Goal: Task Accomplishment & Management: Manage account settings

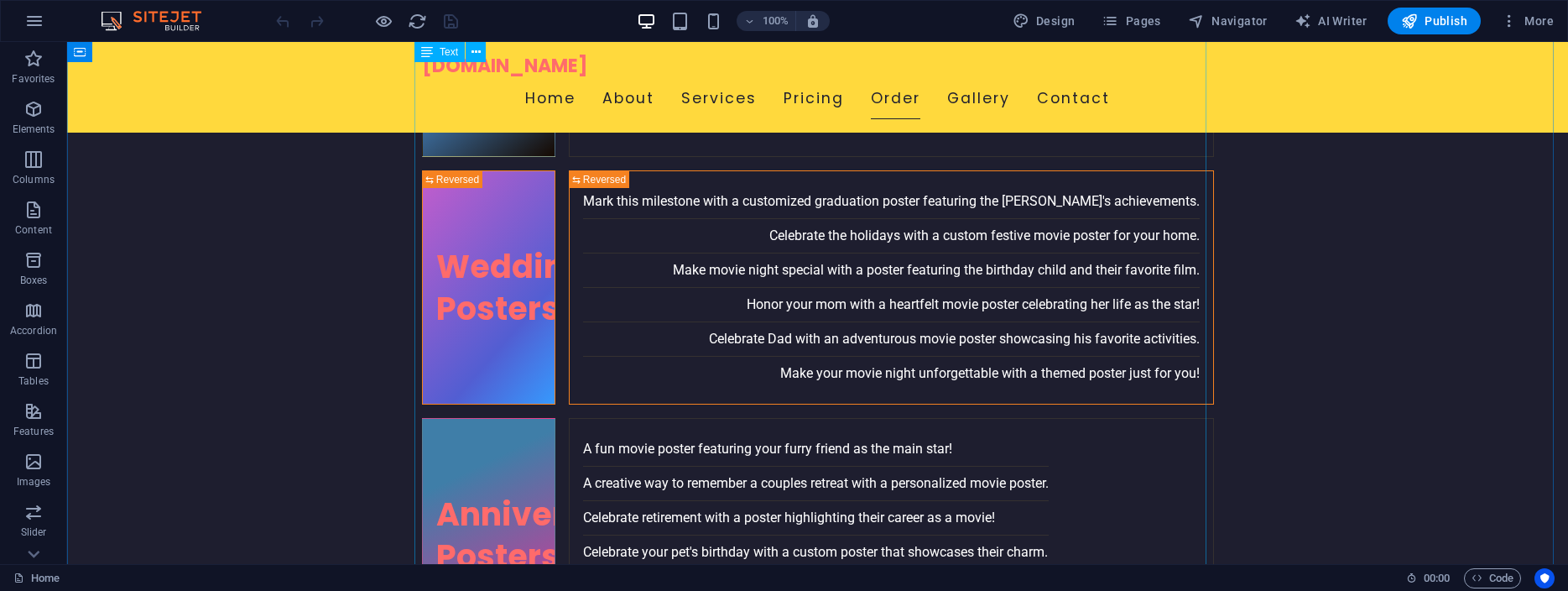
scroll to position [3939, 0]
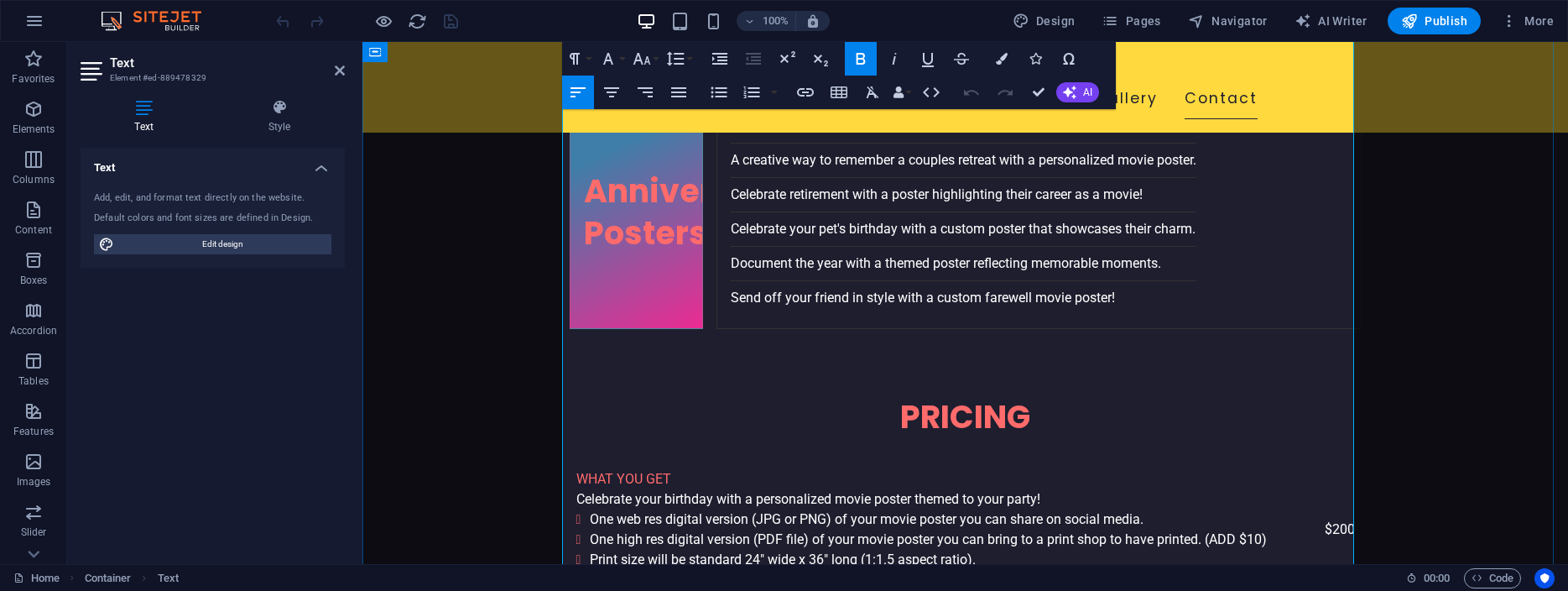
scroll to position [3941, 0]
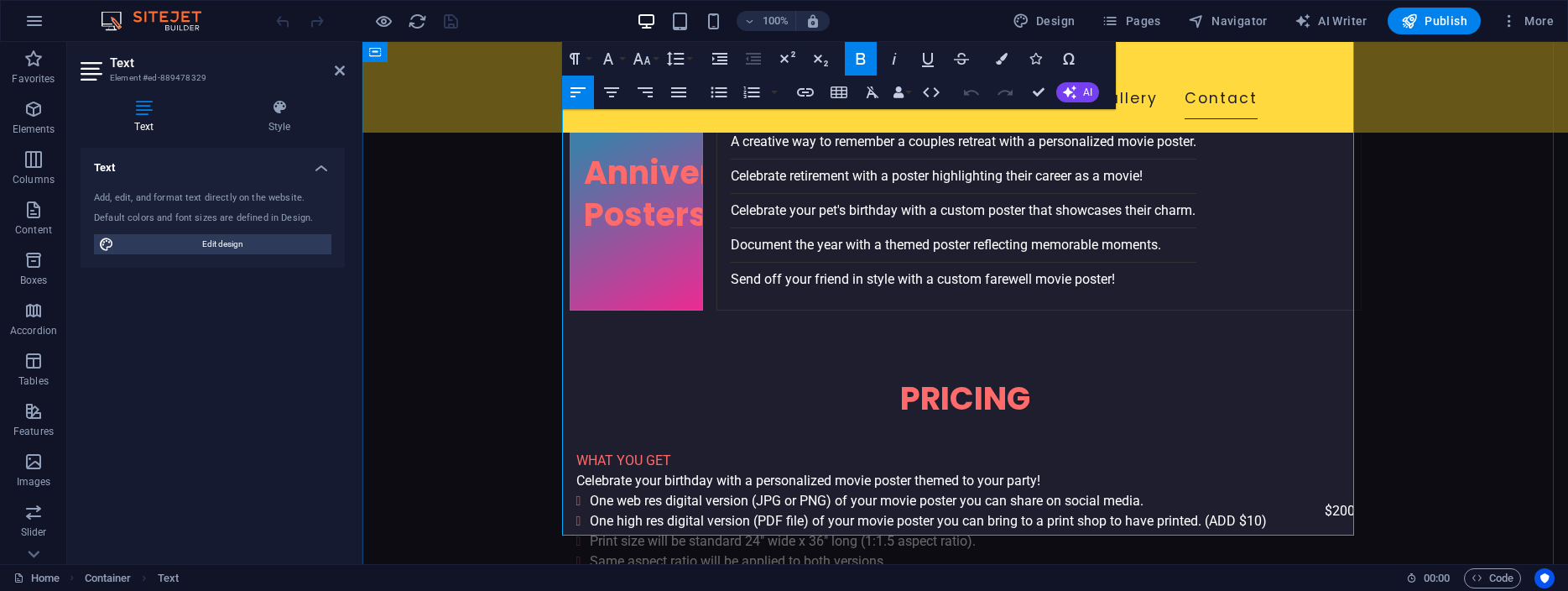
drag, startPoint x: 820, startPoint y: 304, endPoint x: 901, endPoint y: 312, distance: 81.4
click at [862, 265] on icon "button" at bounding box center [860, 265] width 12 height 12
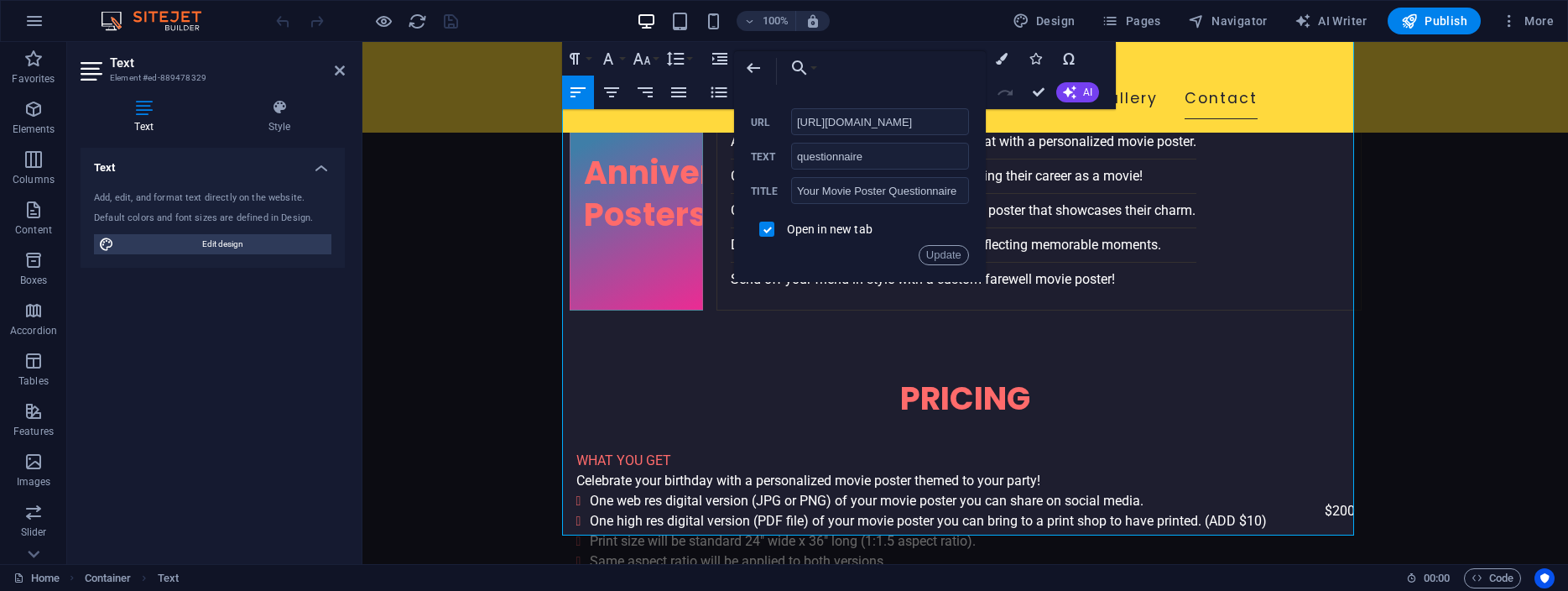
scroll to position [0, 23]
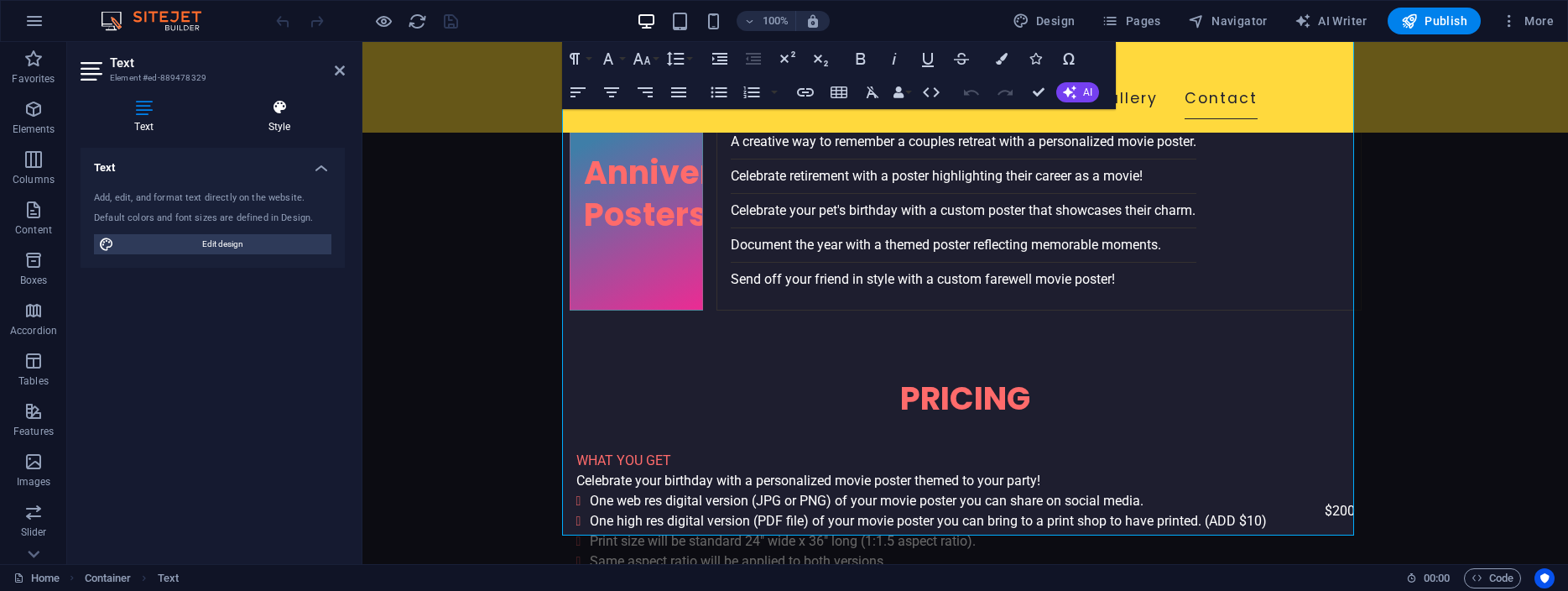
click at [281, 107] on icon at bounding box center [279, 107] width 131 height 17
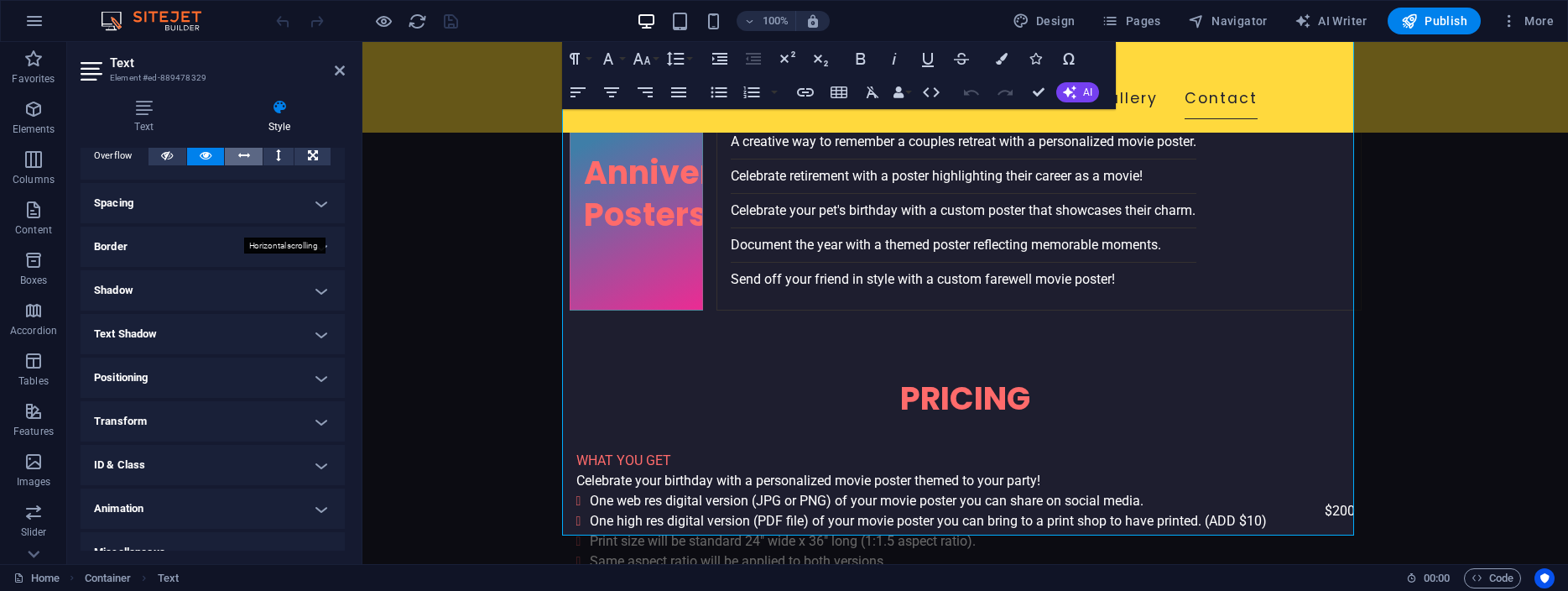
scroll to position [320, 0]
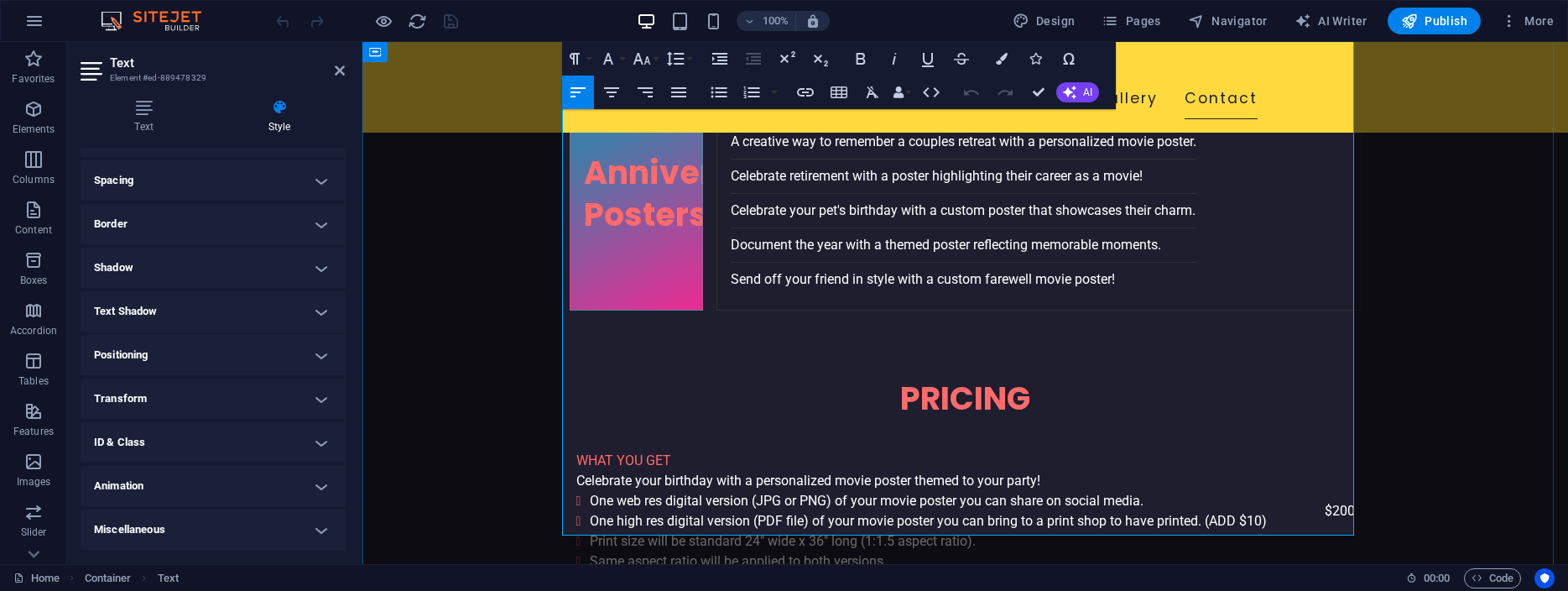
click at [305, 528] on h4 "Miscellaneous" at bounding box center [213, 529] width 264 height 40
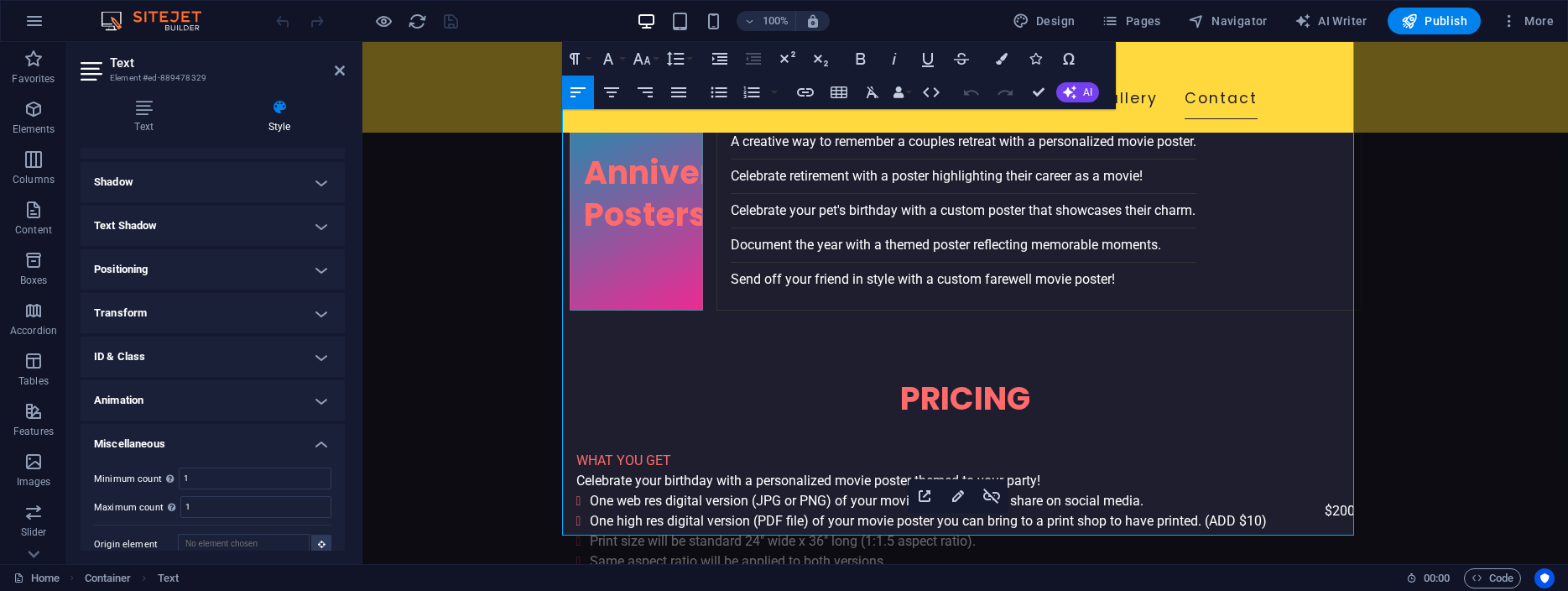
scroll to position [424, 0]
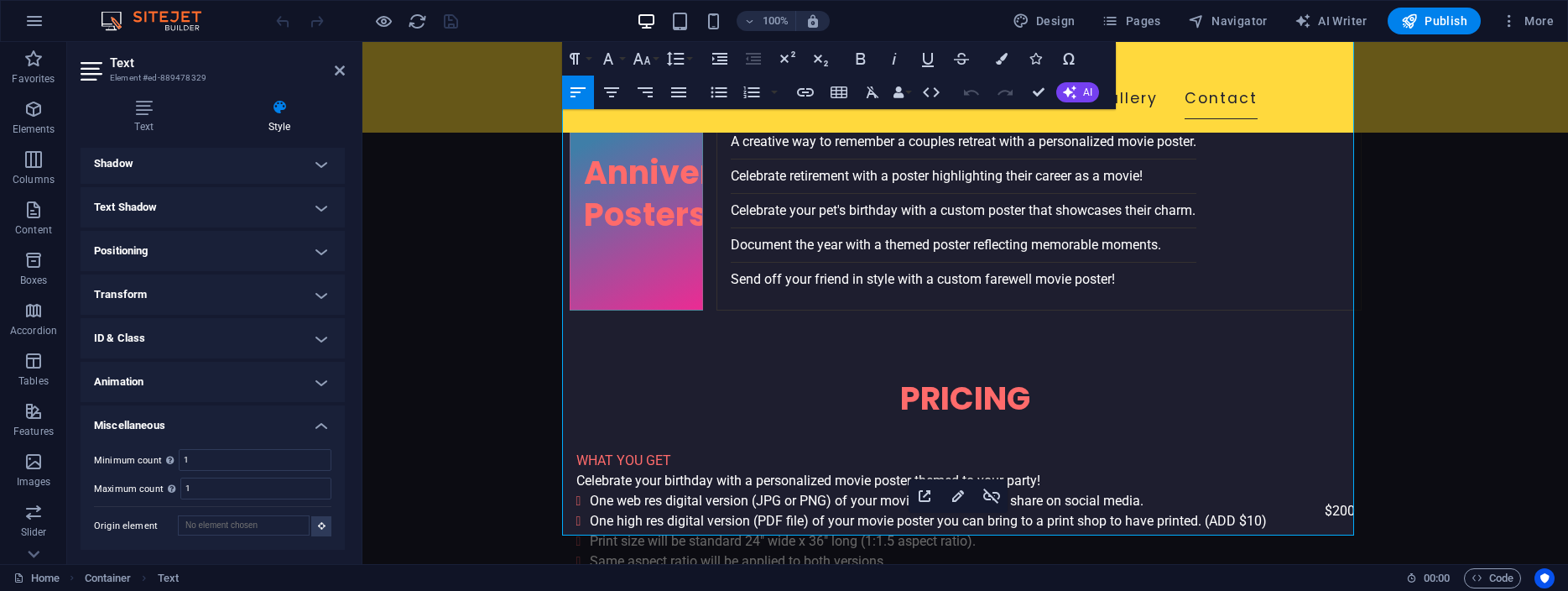
click at [306, 430] on h4 "Miscellaneous" at bounding box center [213, 420] width 264 height 30
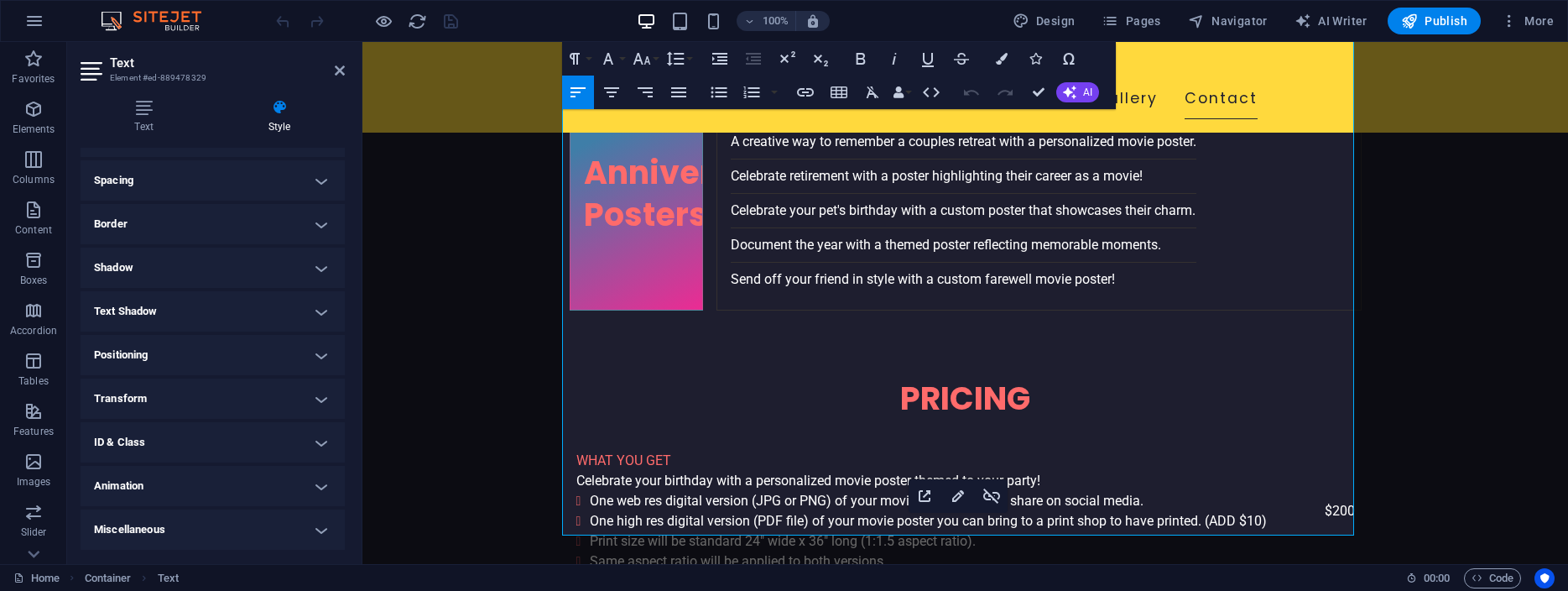
scroll to position [0, 0]
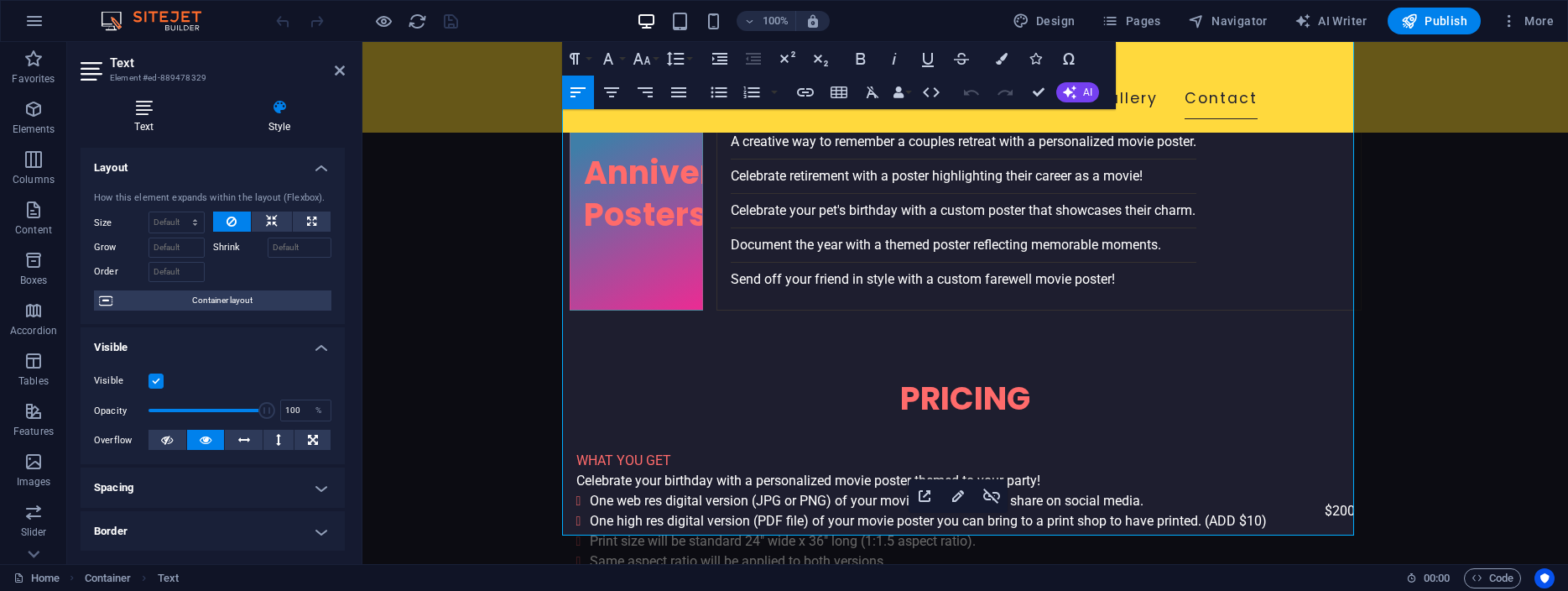
click at [147, 112] on icon at bounding box center [144, 107] width 127 height 17
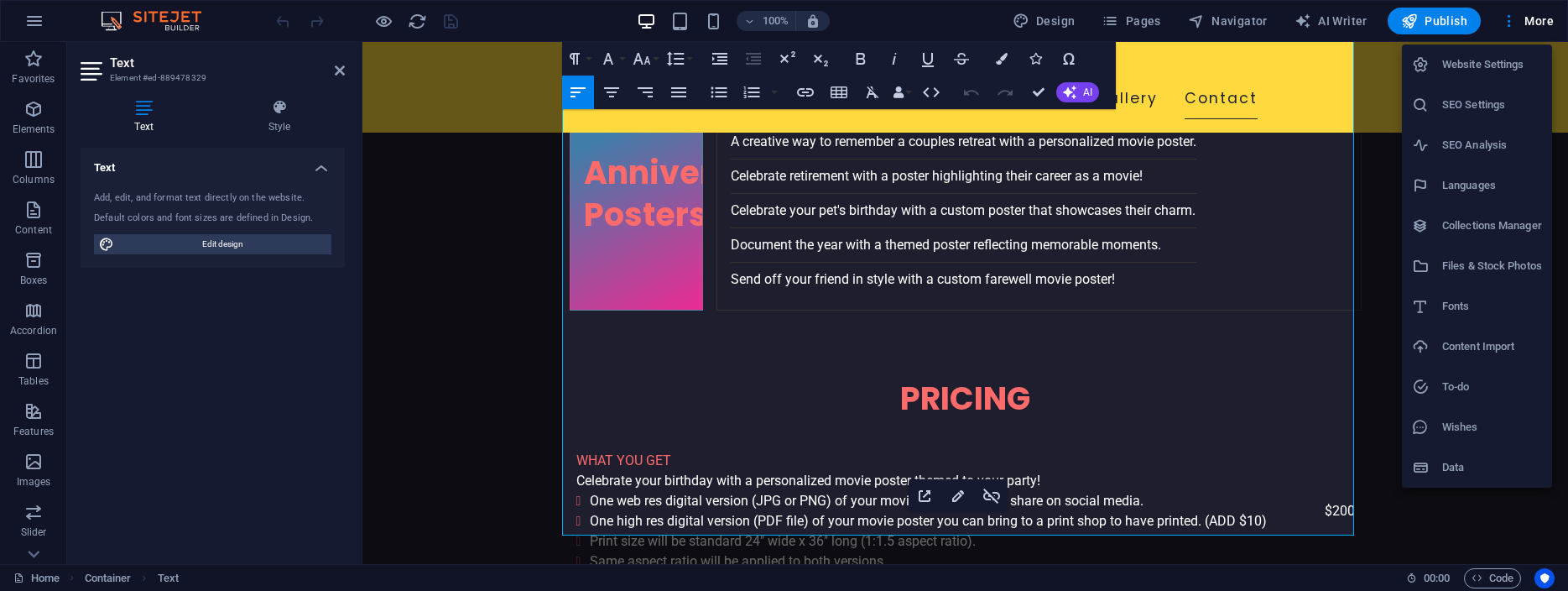
click at [335, 67] on div at bounding box center [784, 296] width 1568 height 591
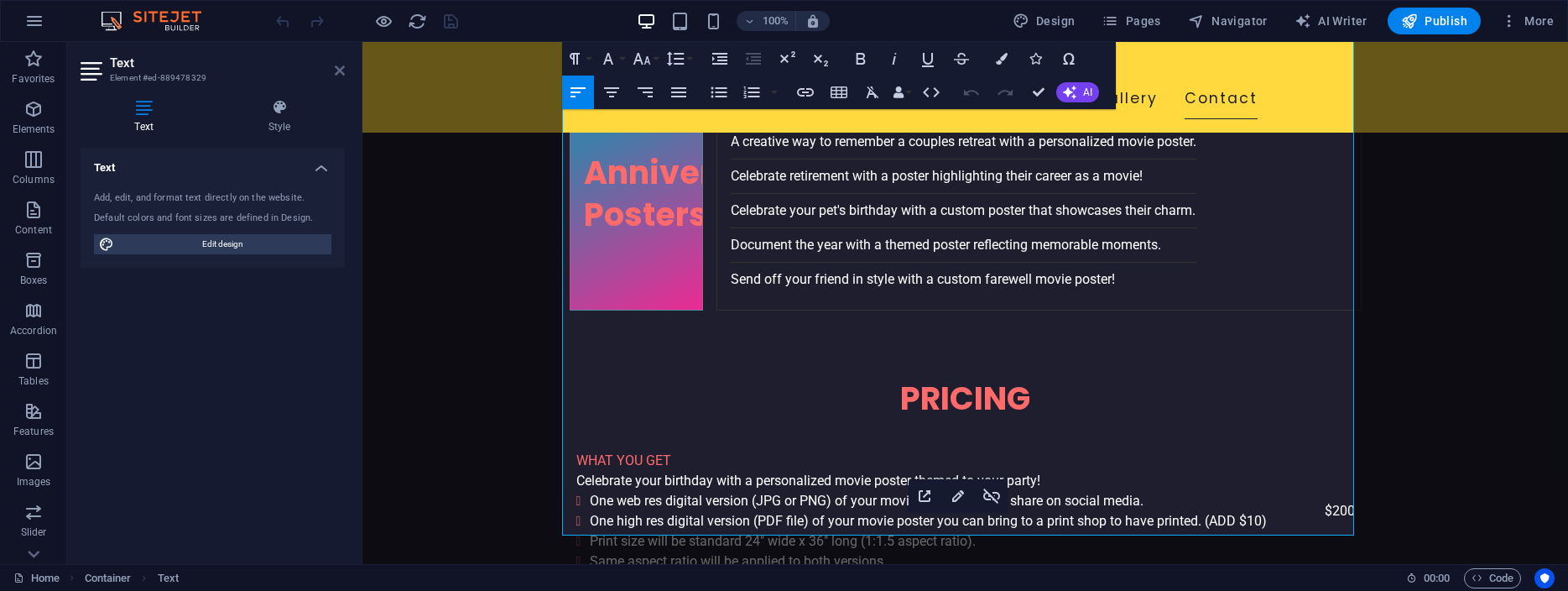
click at [340, 68] on icon at bounding box center [340, 70] width 10 height 14
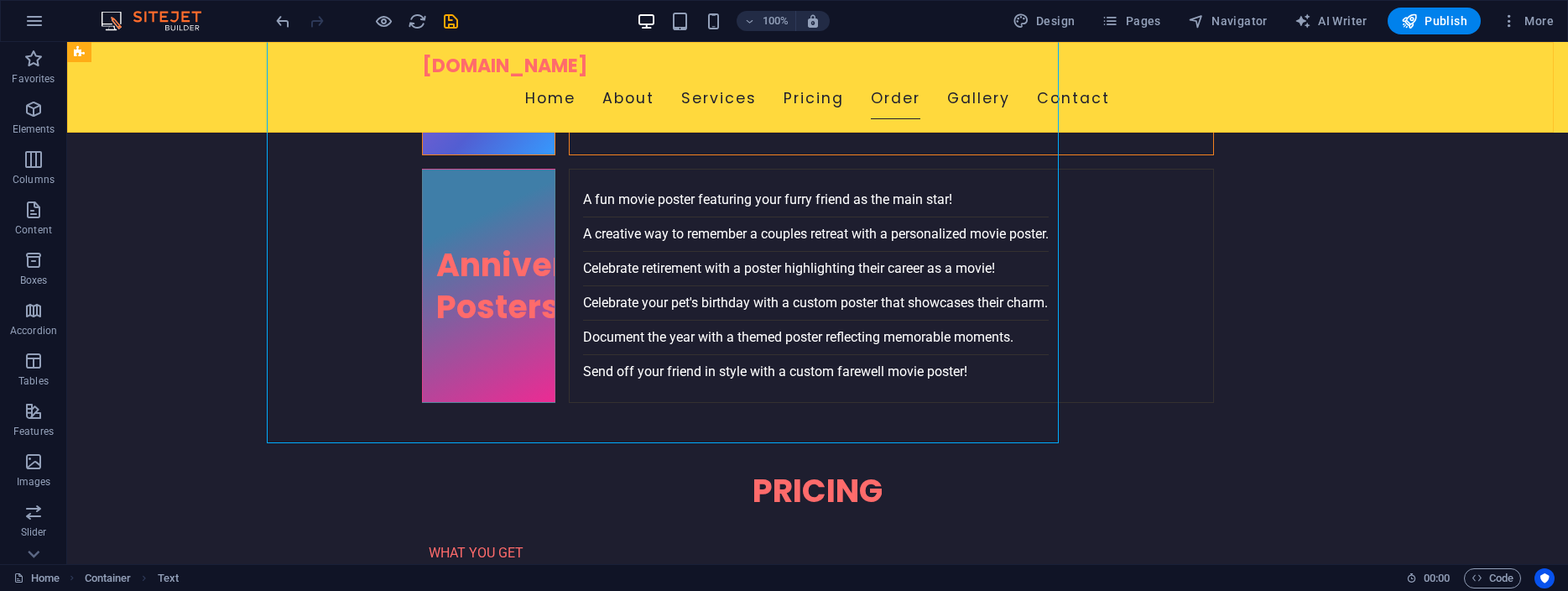
scroll to position [4033, 0]
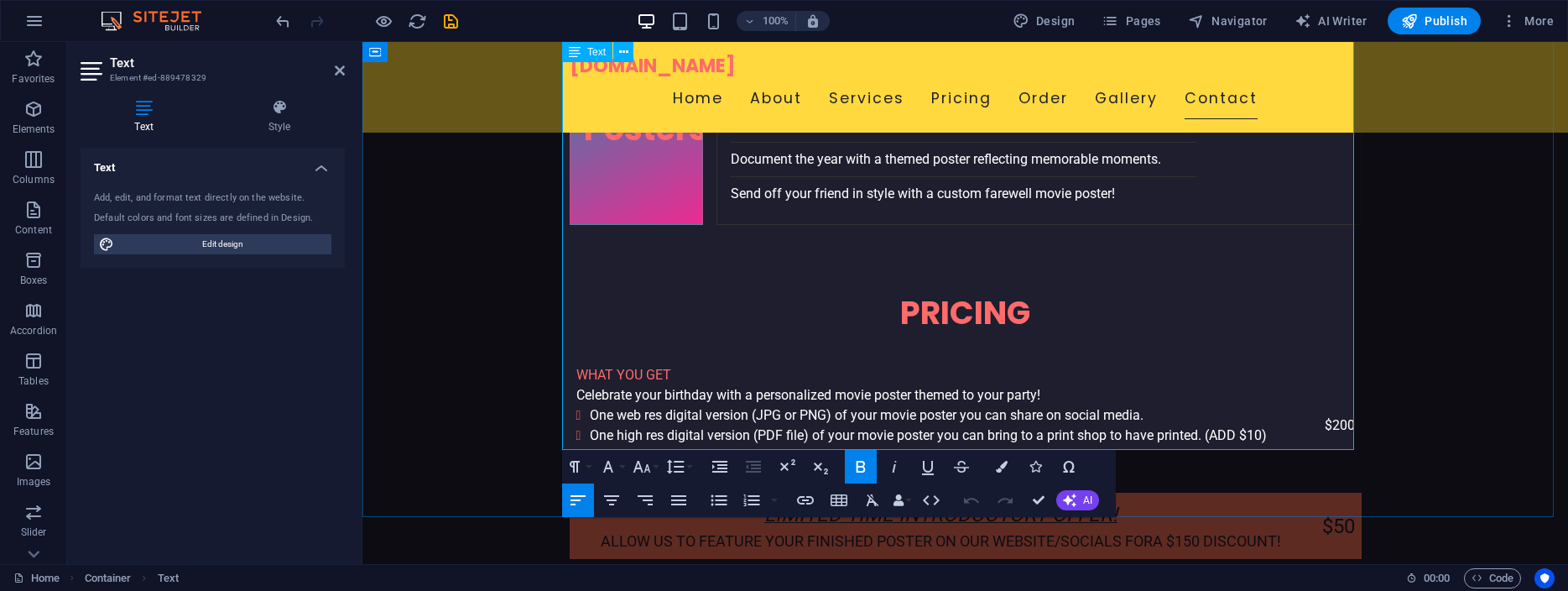
scroll to position [3941, 0]
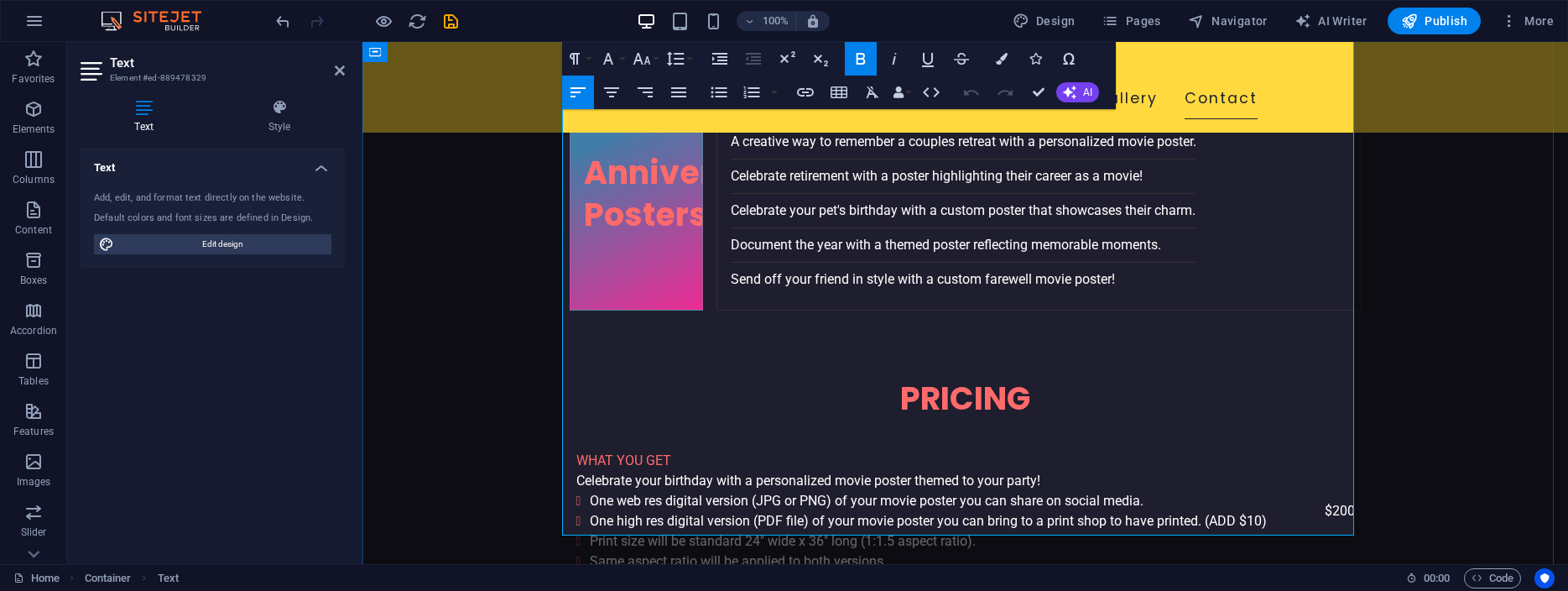
drag, startPoint x: 821, startPoint y: 308, endPoint x: 899, endPoint y: 313, distance: 78.2
click at [860, 265] on icon "button" at bounding box center [860, 265] width 20 height 20
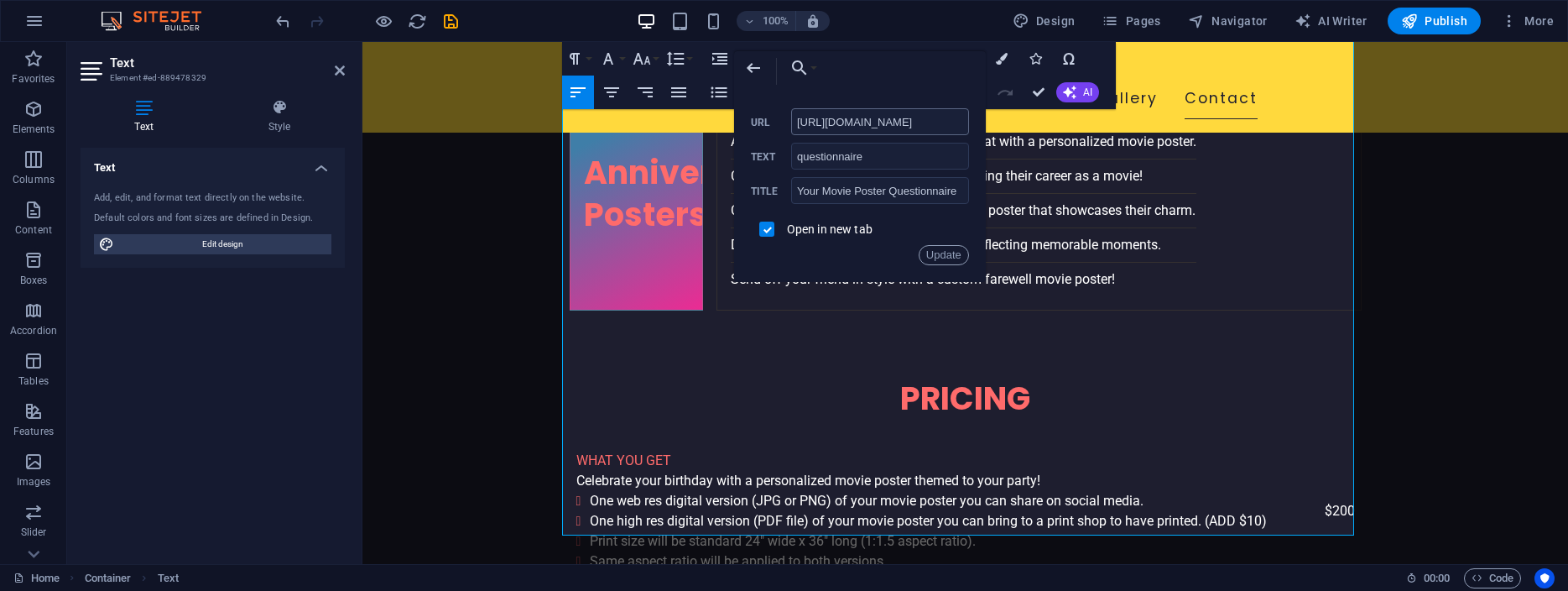
scroll to position [0, 0]
type input "[URL][DOMAIN_NAME]"
click at [940, 253] on button "Update" at bounding box center [944, 254] width 51 height 20
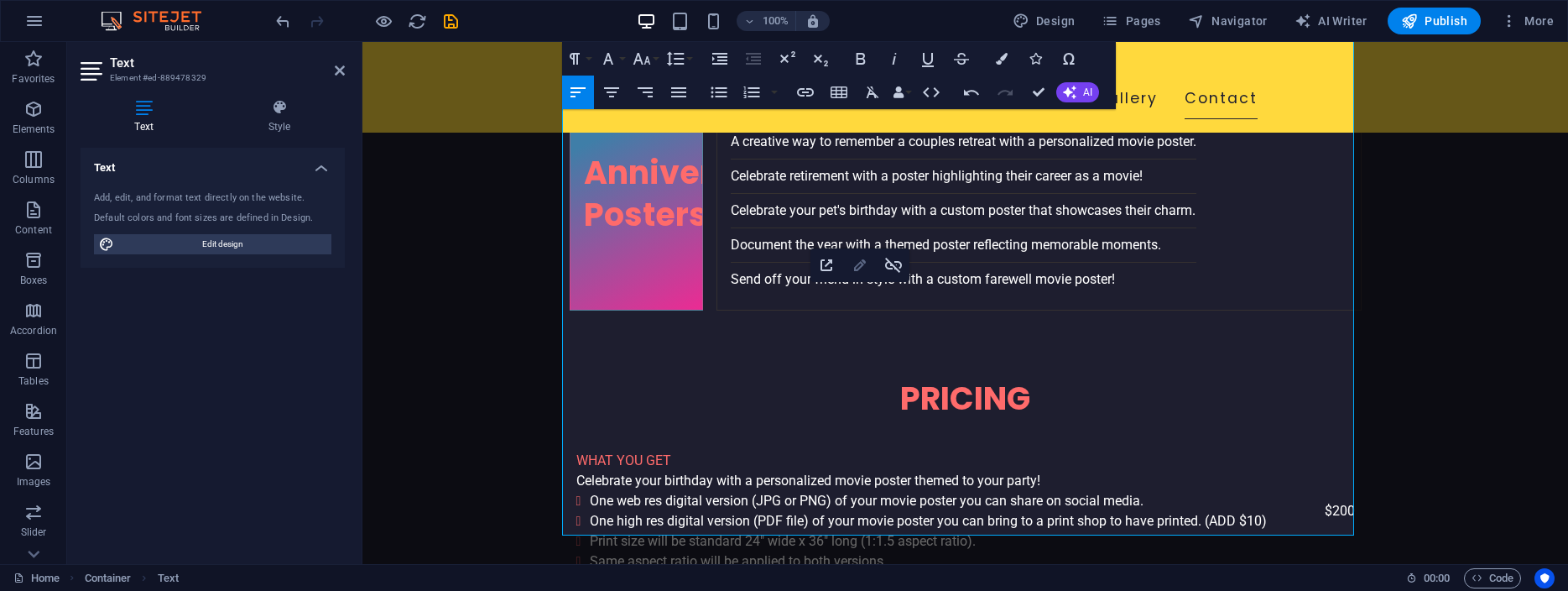
click at [858, 265] on icon "button" at bounding box center [860, 265] width 12 height 12
type input "questionnaire"
checkbox input "true"
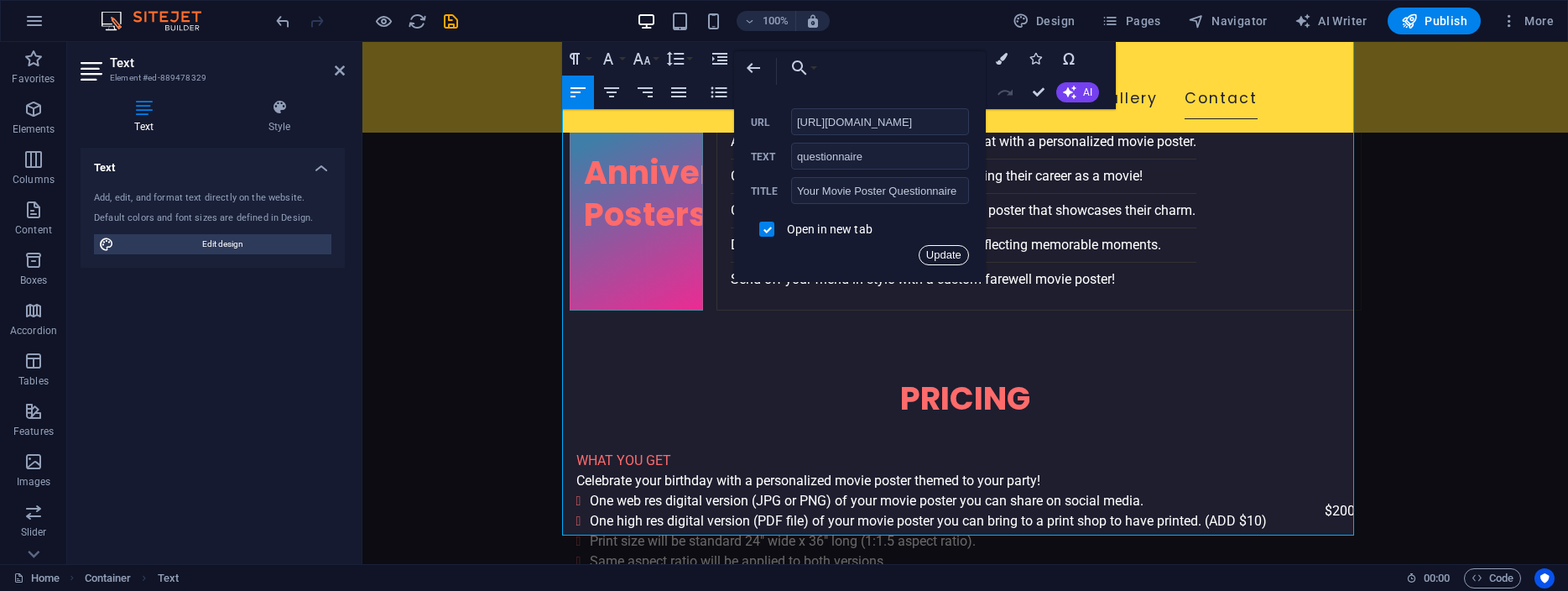
click at [946, 252] on button "Update" at bounding box center [944, 254] width 51 height 20
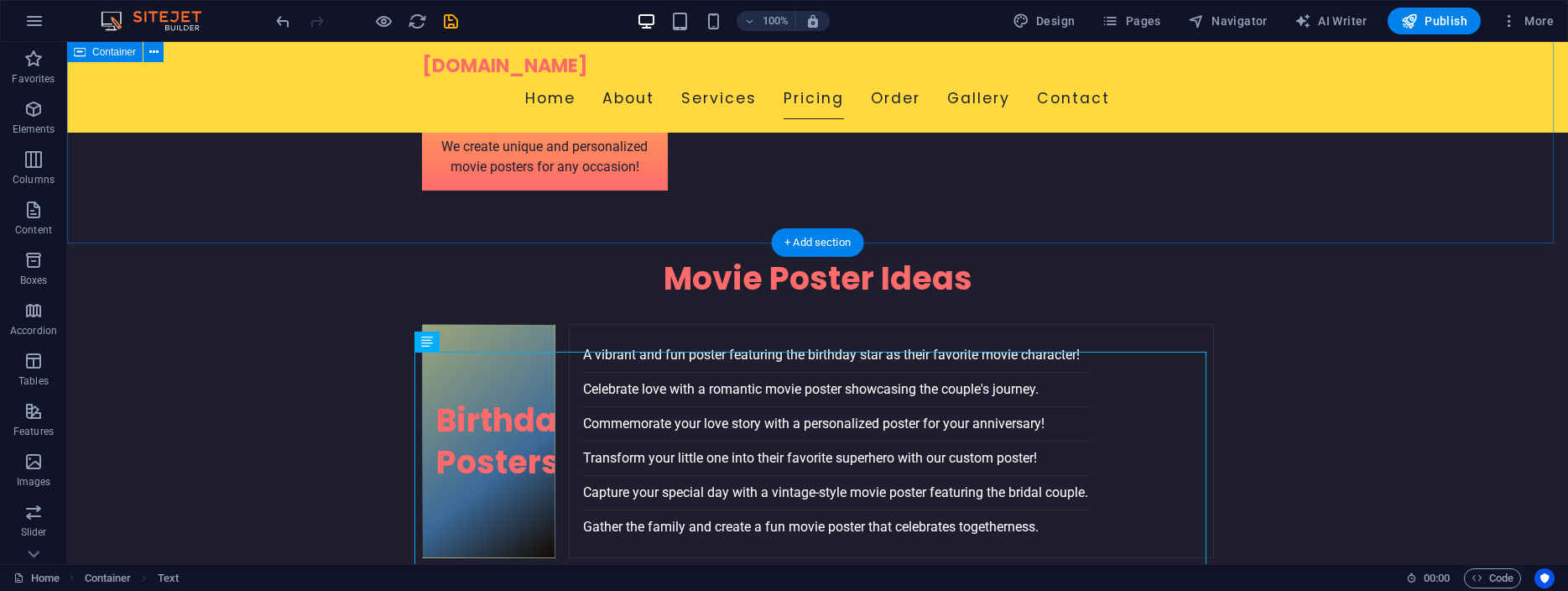
scroll to position [3263, 0]
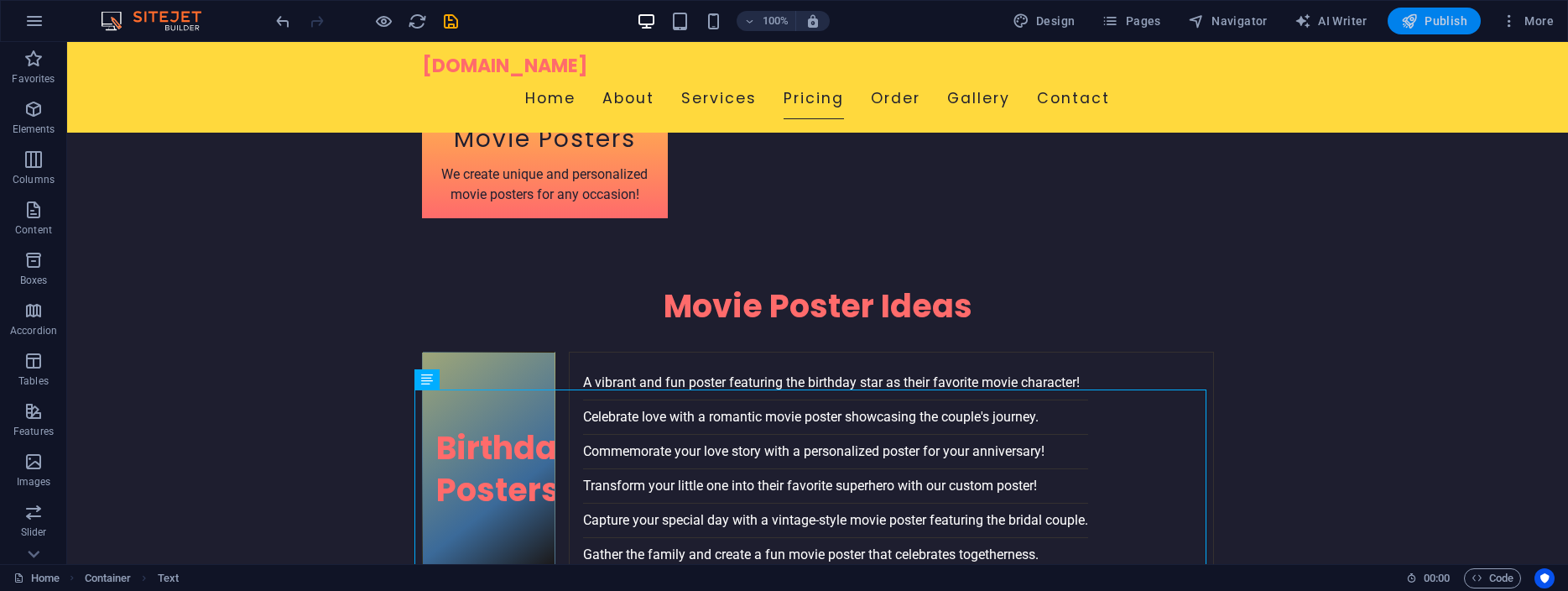
click at [1021, 358] on span "Publish" at bounding box center [769, 375] width 505 height 34
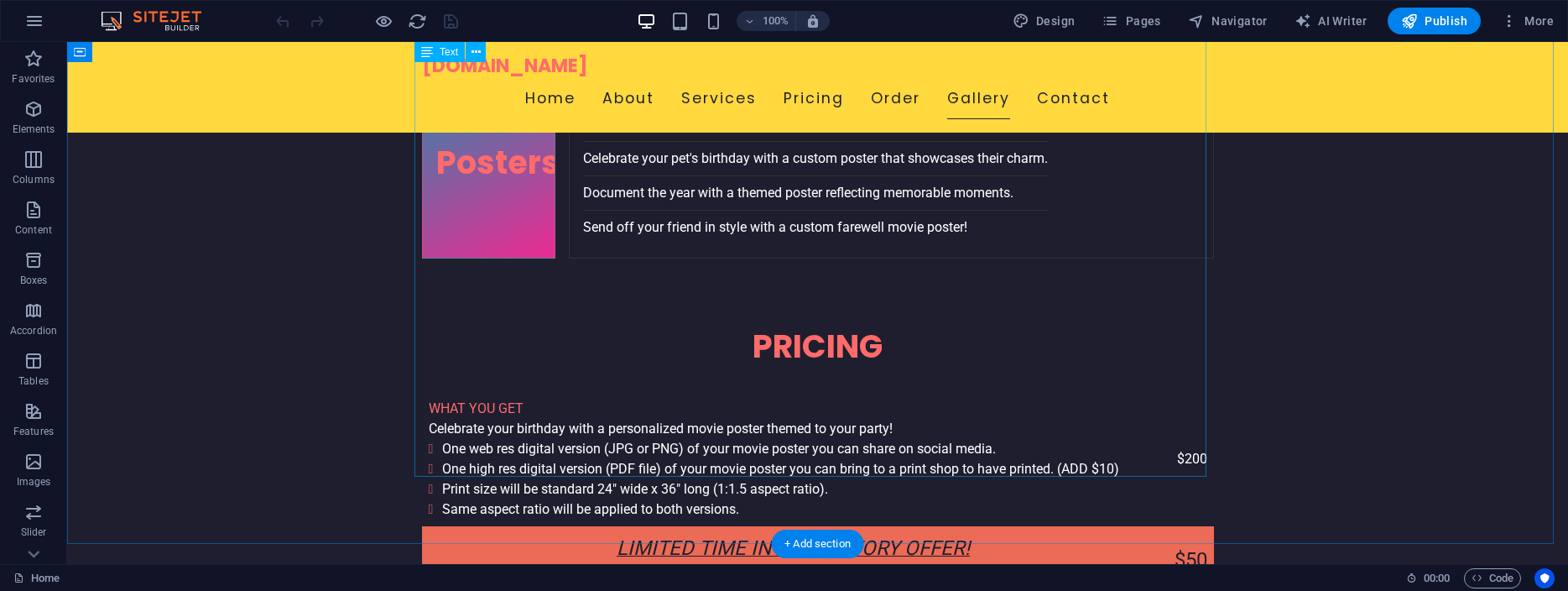
scroll to position [4086, 0]
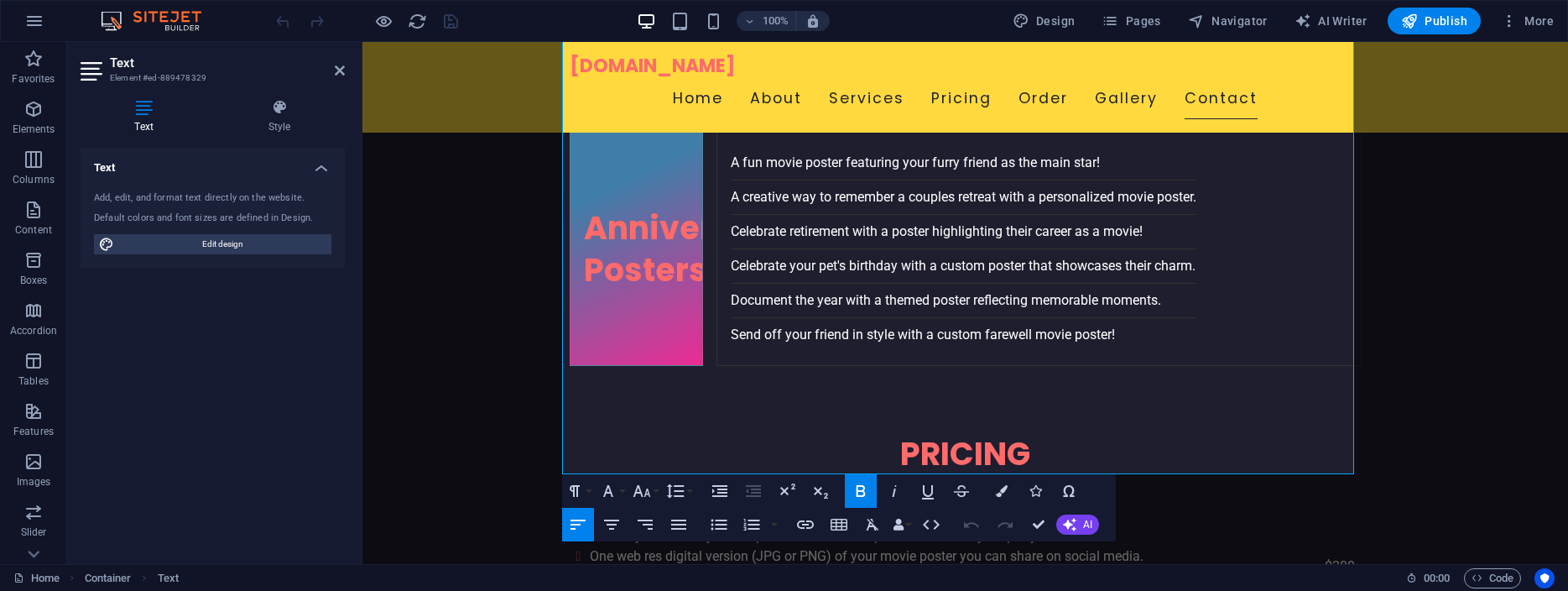
scroll to position [3855, 0]
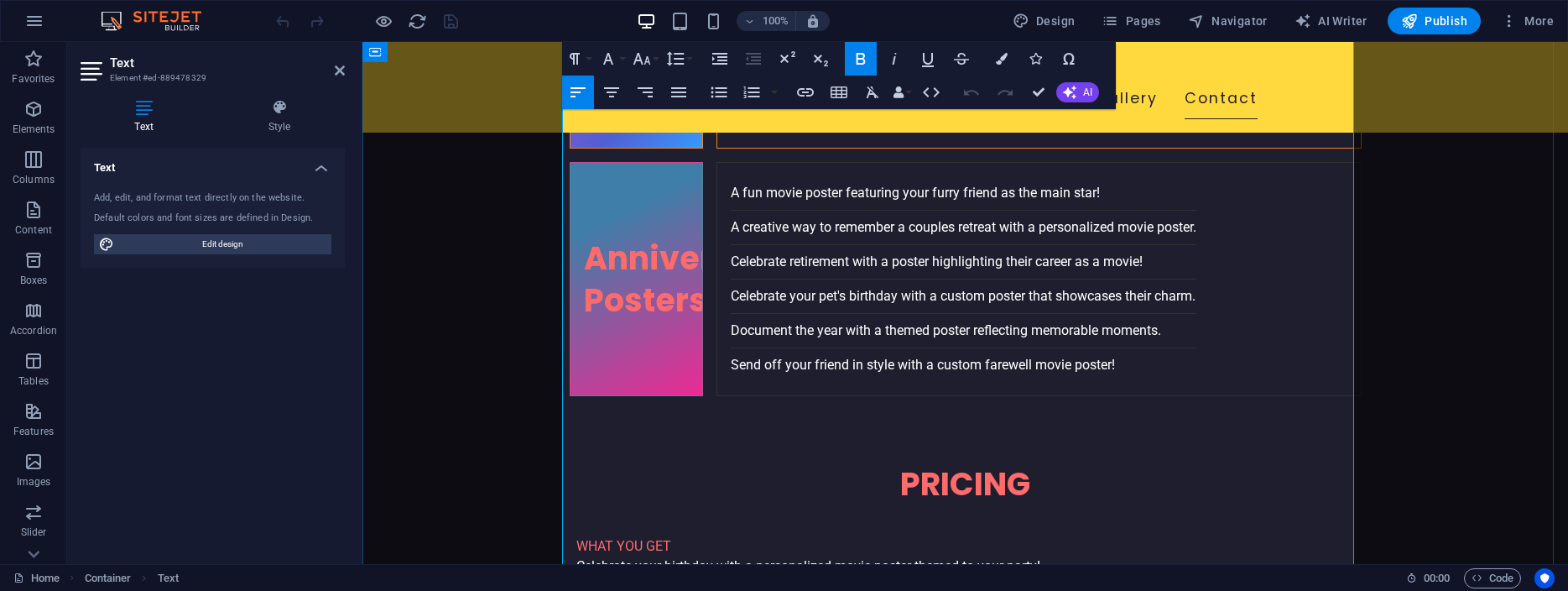
drag, startPoint x: 901, startPoint y: 391, endPoint x: 822, endPoint y: 388, distance: 79.1
click at [860, 350] on icon "button" at bounding box center [860, 350] width 20 height 20
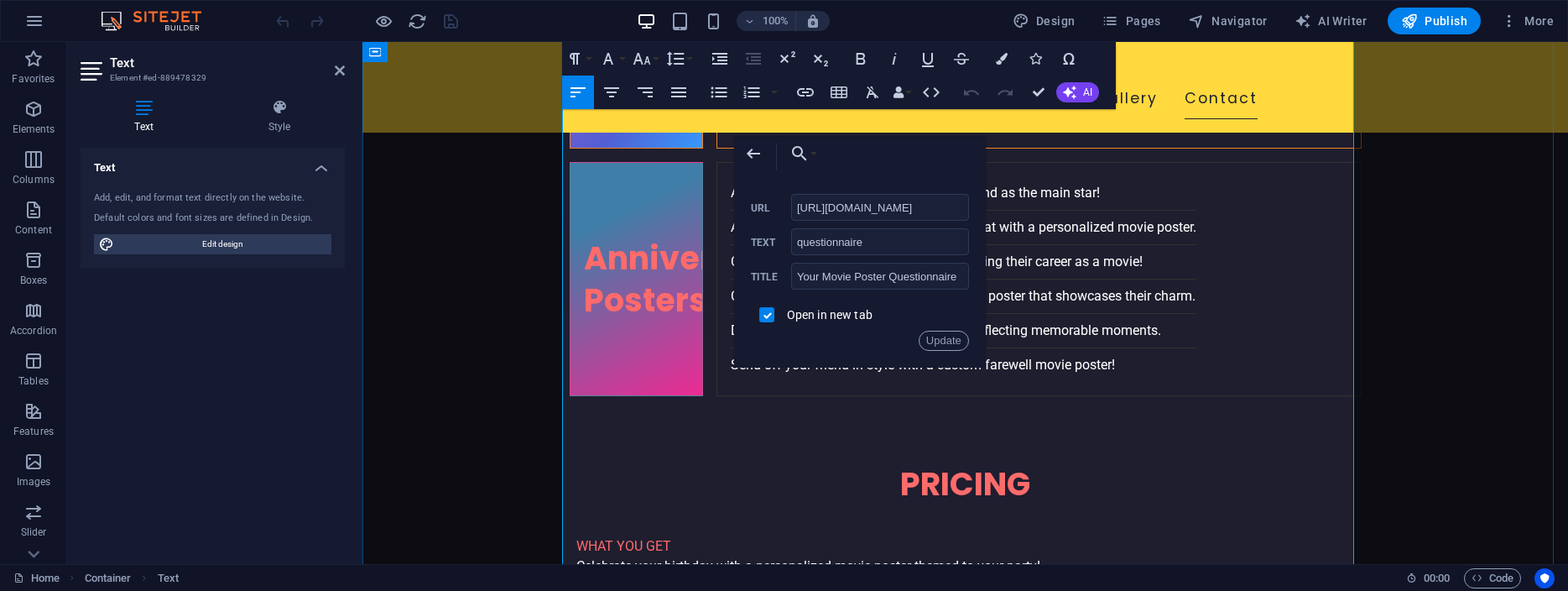
scroll to position [0, 0]
type input "[URL][DOMAIN_NAME]"
click at [940, 335] on button "Update" at bounding box center [944, 340] width 51 height 20
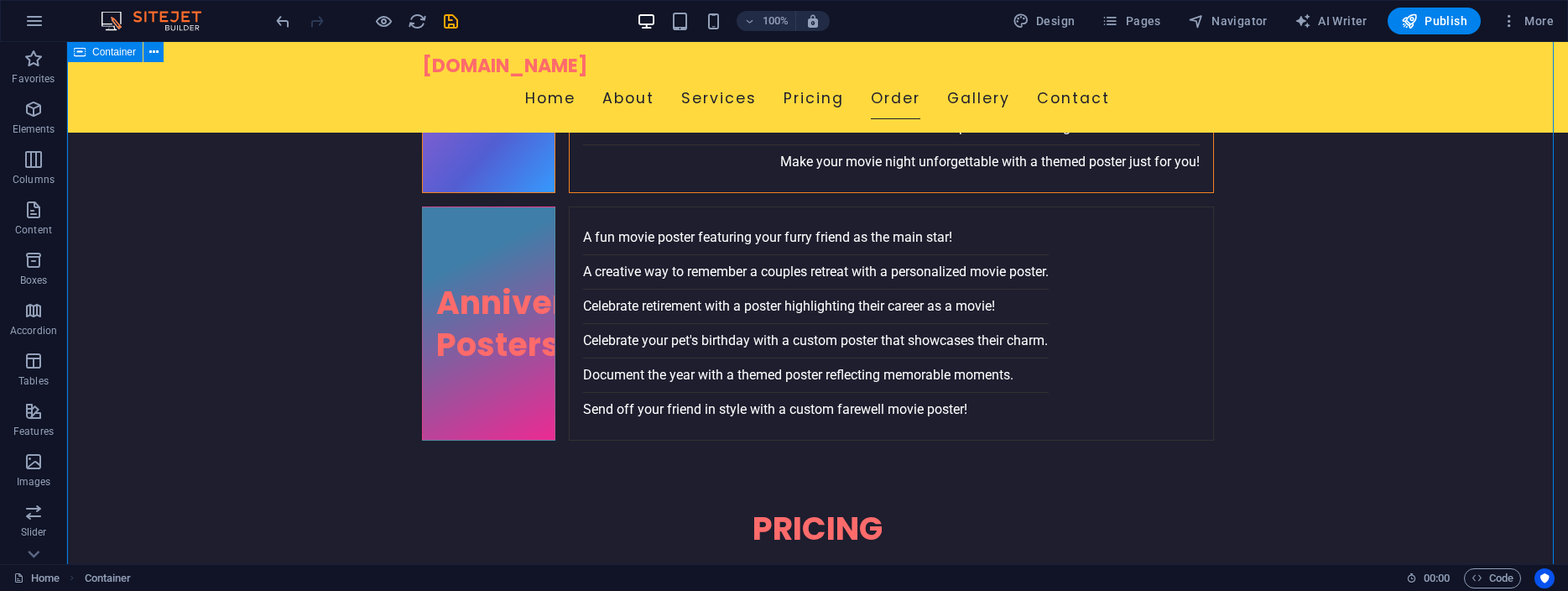
scroll to position [3862, 0]
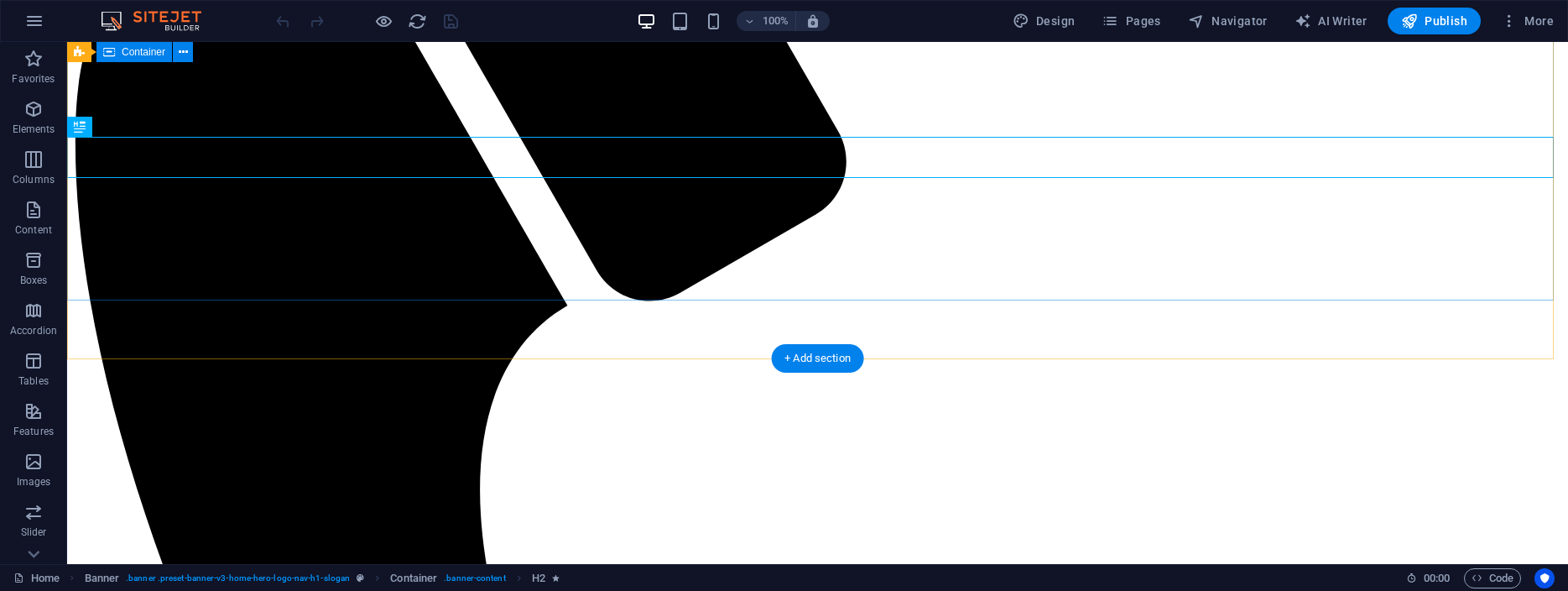
scroll to position [639, 0]
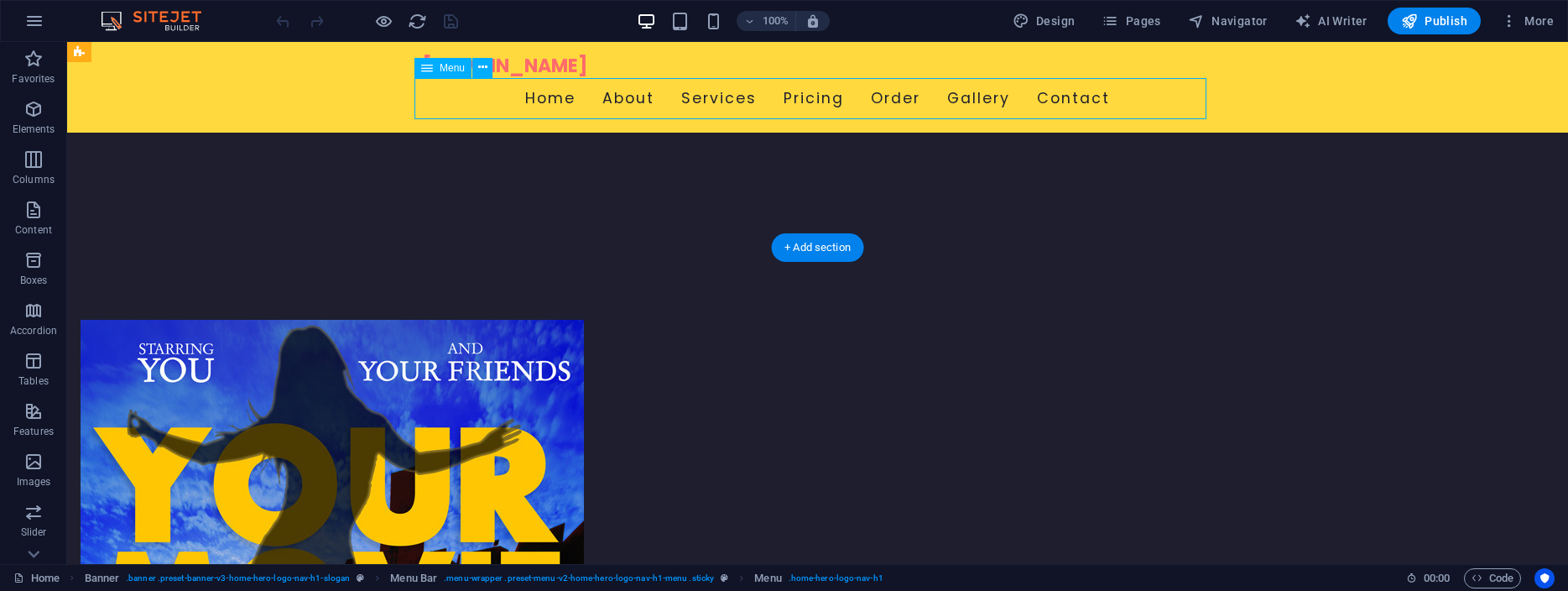
click at [1064, 94] on nav "Home About Services Pricing Order Gallery Contact" at bounding box center [818, 99] width 792 height 42
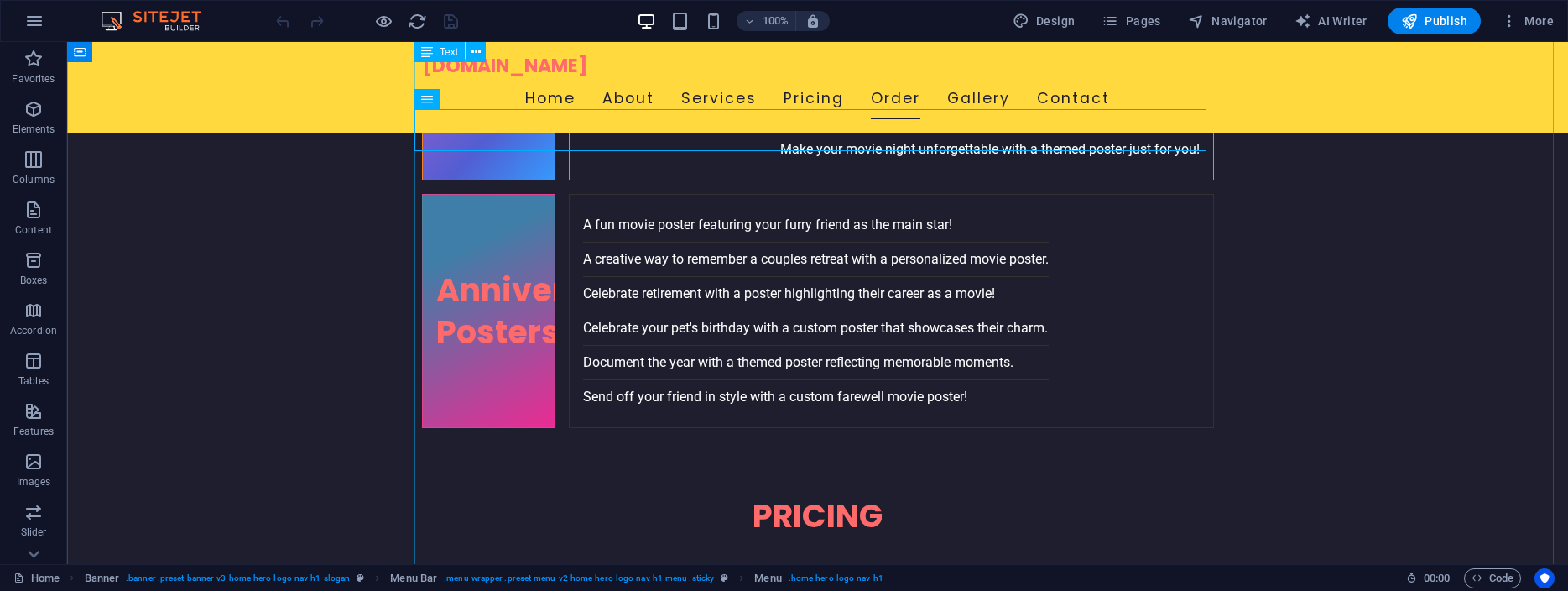
scroll to position [3892, 0]
